Goal: Navigation & Orientation: Find specific page/section

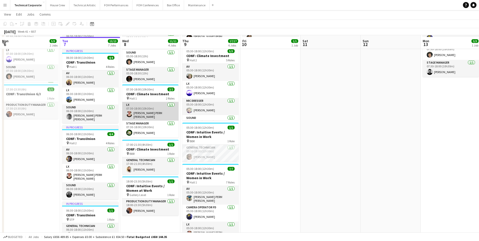
scroll to position [75, 0]
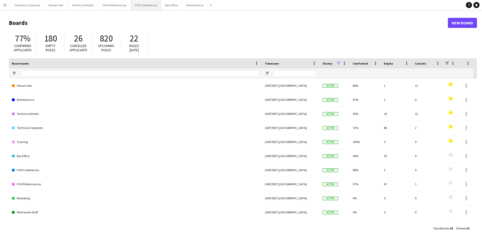
click at [134, 5] on button "FOH Conferences Close" at bounding box center [146, 5] width 30 height 10
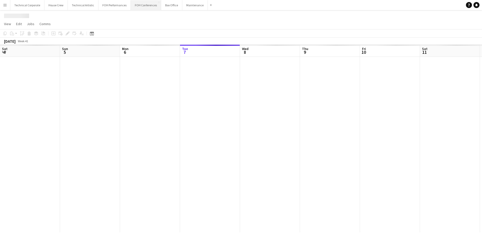
scroll to position [0, 120]
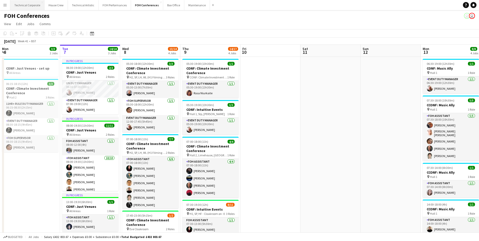
click at [23, 5] on button "Technical Corporate Close" at bounding box center [27, 5] width 34 height 10
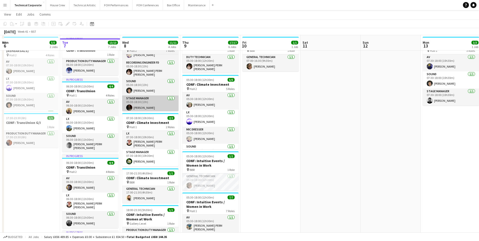
scroll to position [25, 0]
